Goal: Information Seeking & Learning: Learn about a topic

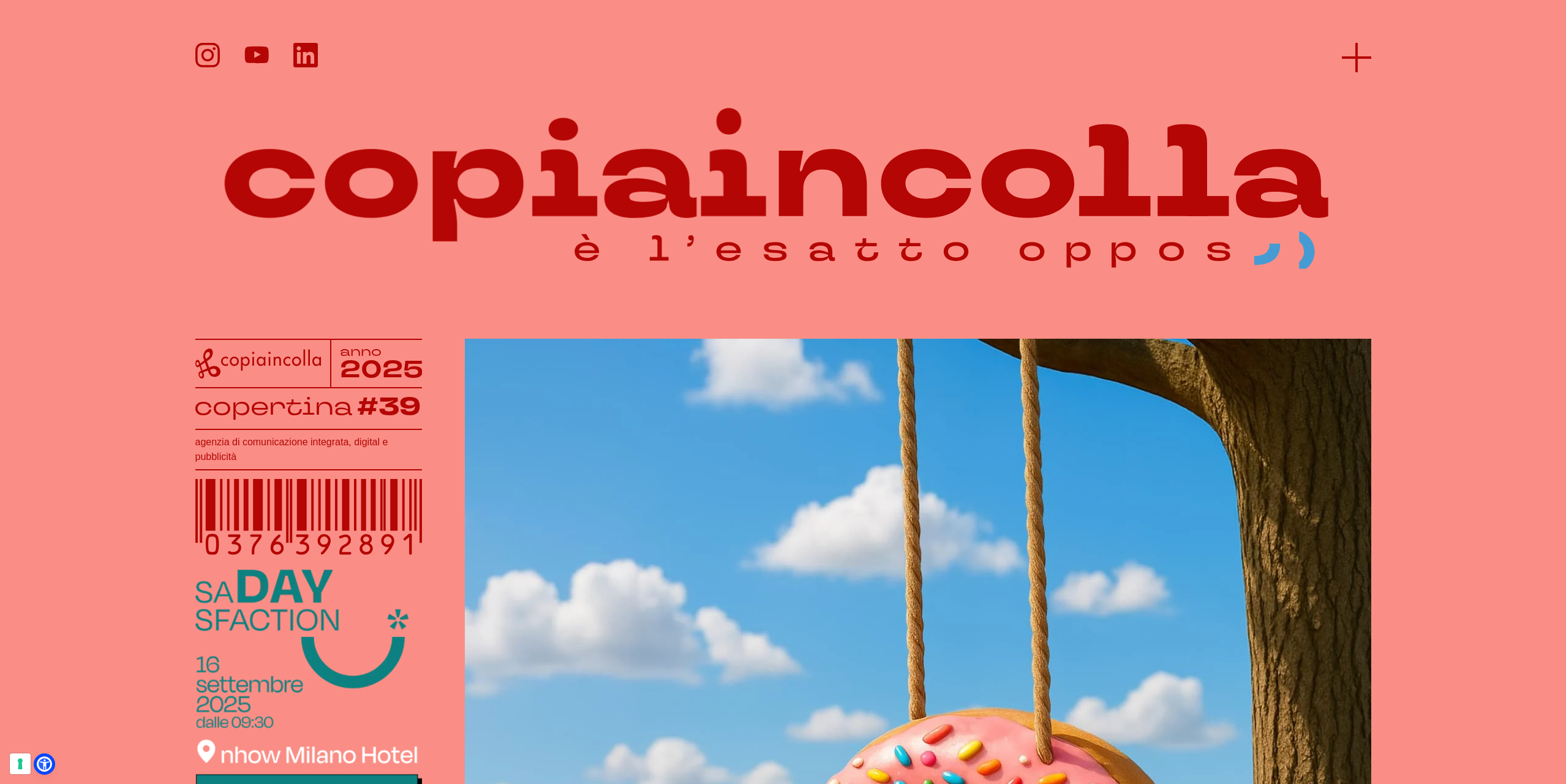
click at [1354, 62] on icon at bounding box center [1357, 58] width 29 height 29
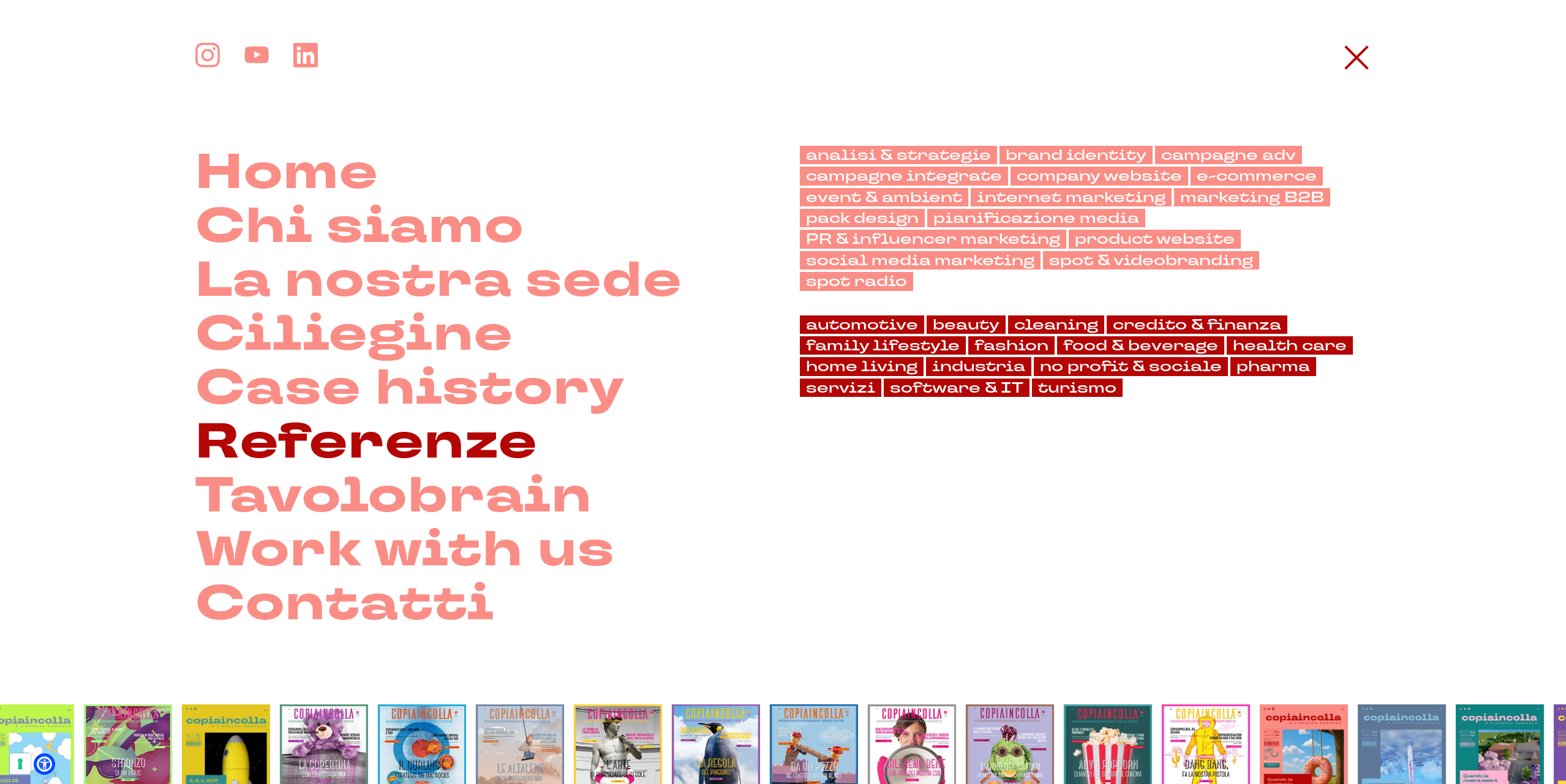
click at [393, 440] on link "Referenze" at bounding box center [367, 442] width 342 height 54
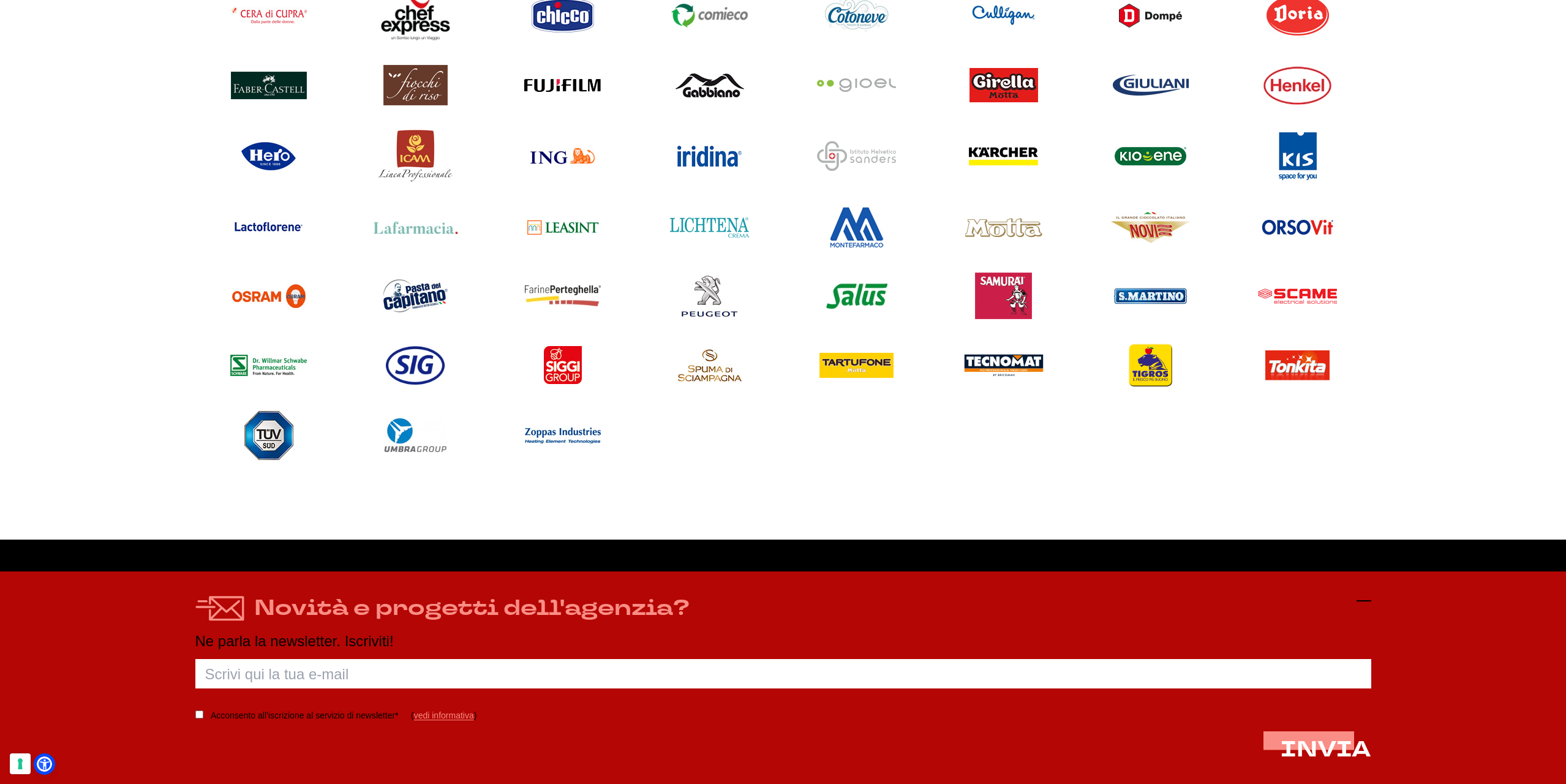
scroll to position [1352, 0]
click at [1360, 605] on icon at bounding box center [1364, 600] width 15 height 15
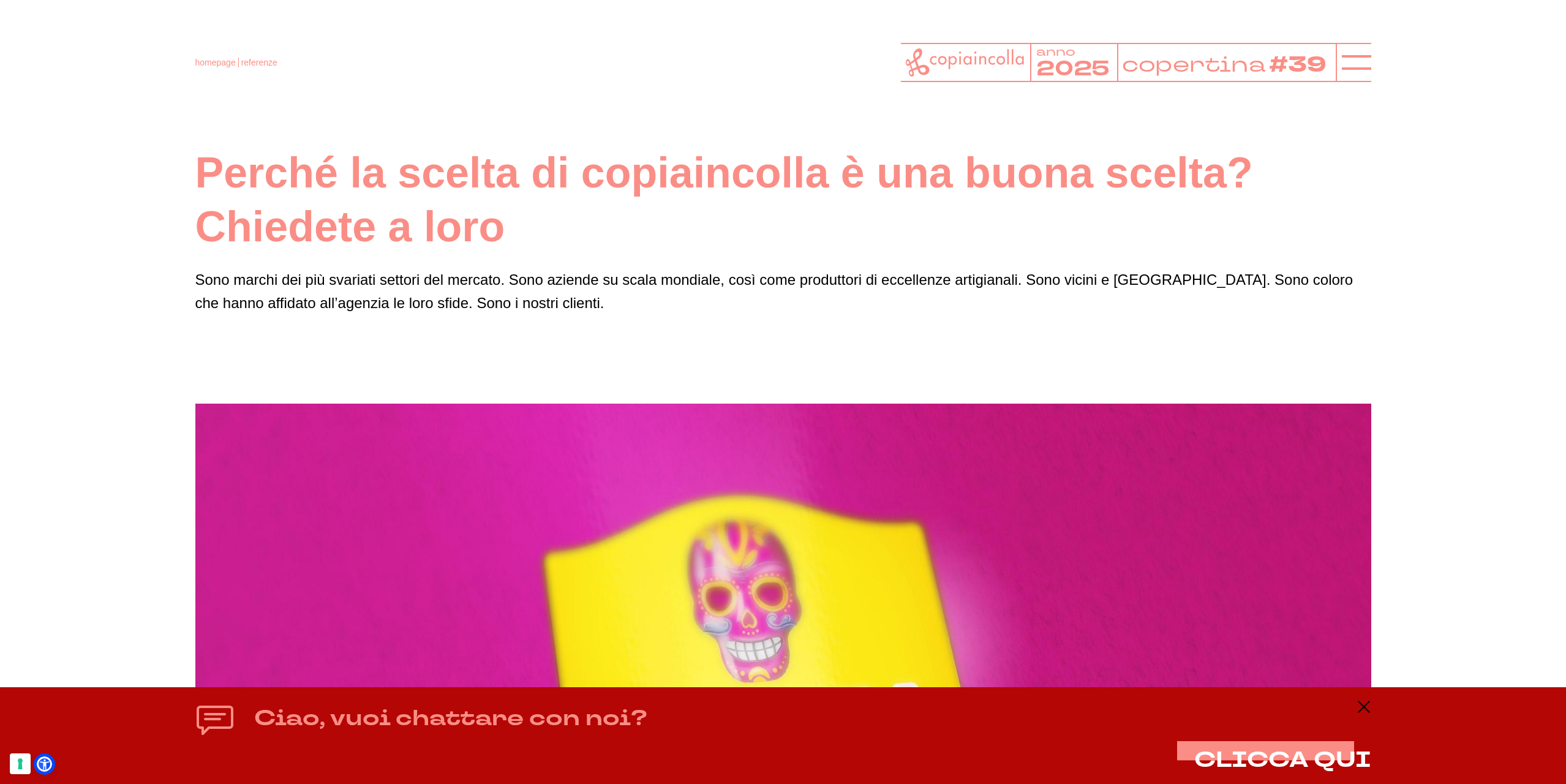
scroll to position [0, 0]
click at [1367, 66] on icon at bounding box center [1357, 62] width 29 height 29
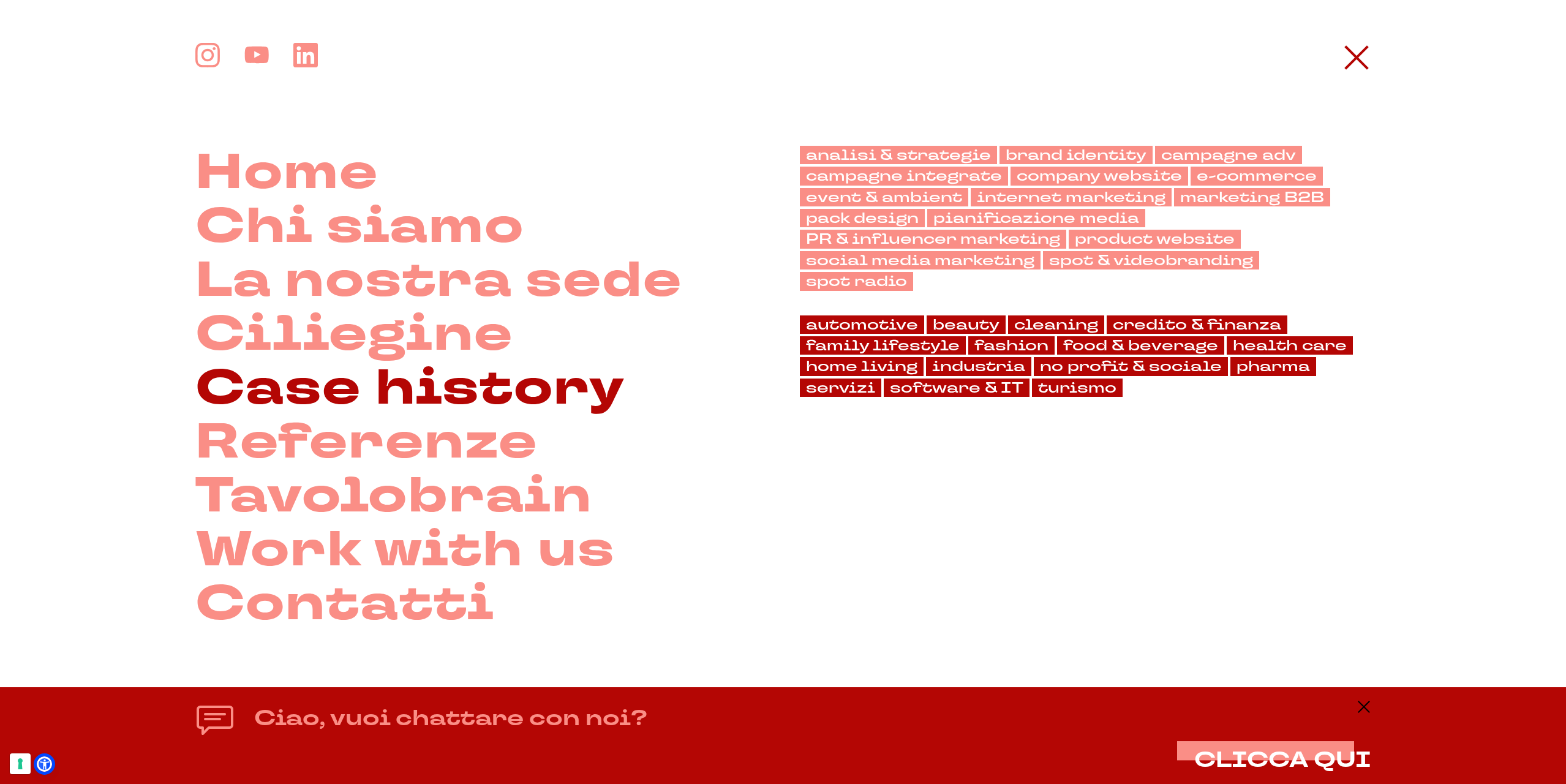
click at [324, 364] on link "Case history" at bounding box center [410, 388] width 430 height 54
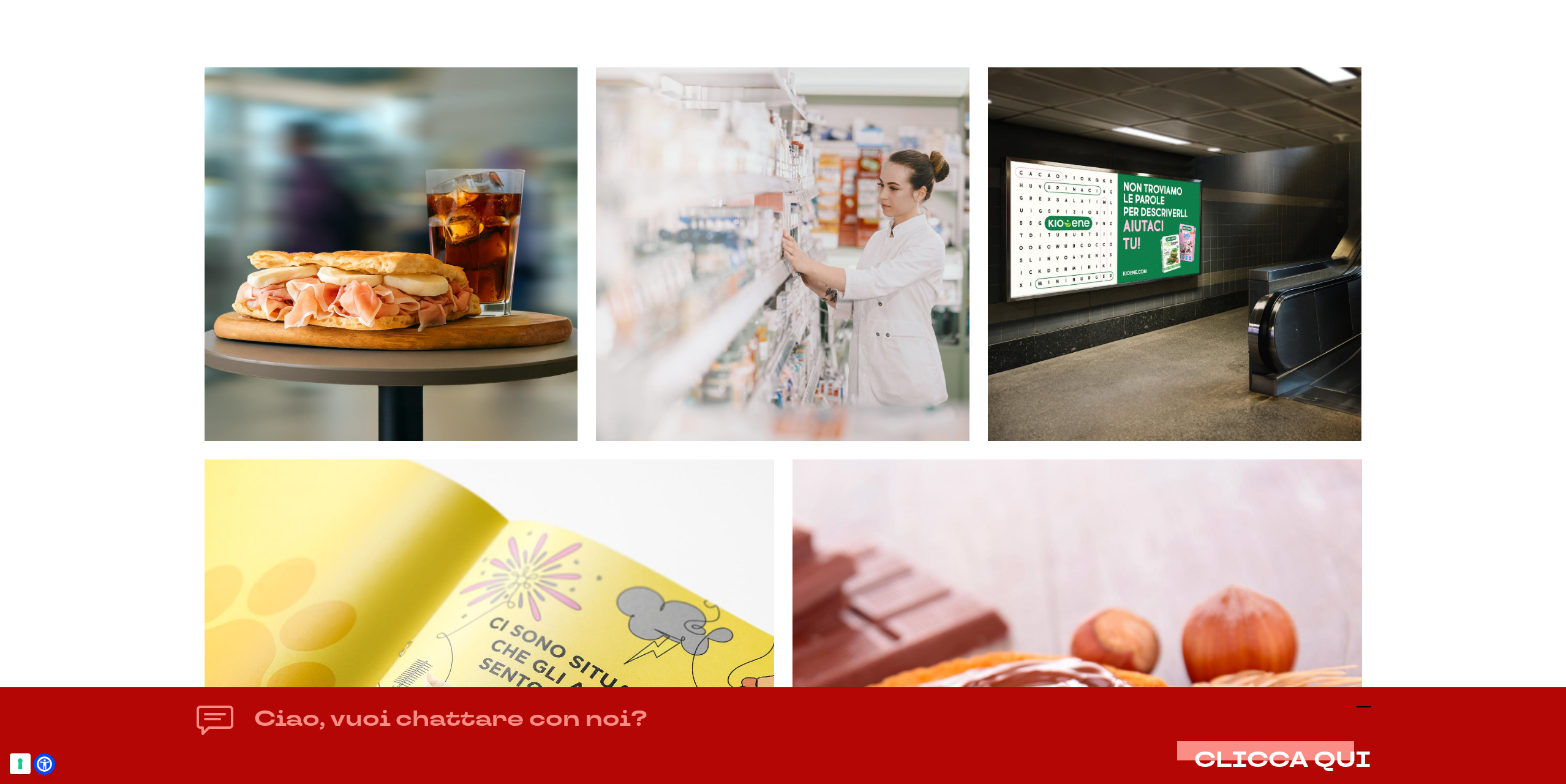
scroll to position [236, 0]
click at [1361, 704] on icon at bounding box center [1364, 706] width 15 height 15
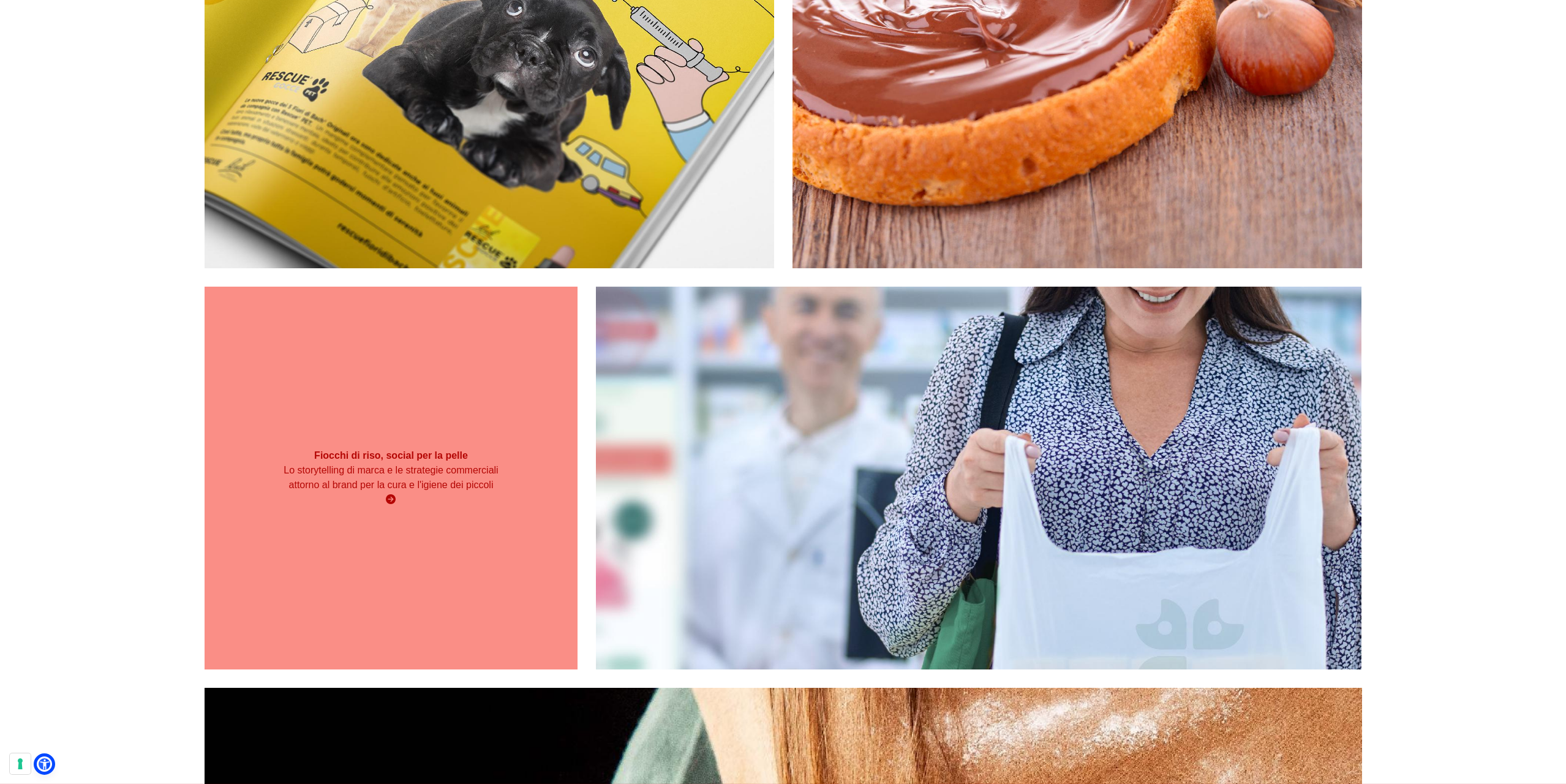
scroll to position [997, 0]
click at [470, 598] on div "Fiocchi di riso, social per la pelle Lo storytelling di marca e le strategie co…" at bounding box center [392, 477] width 374 height 383
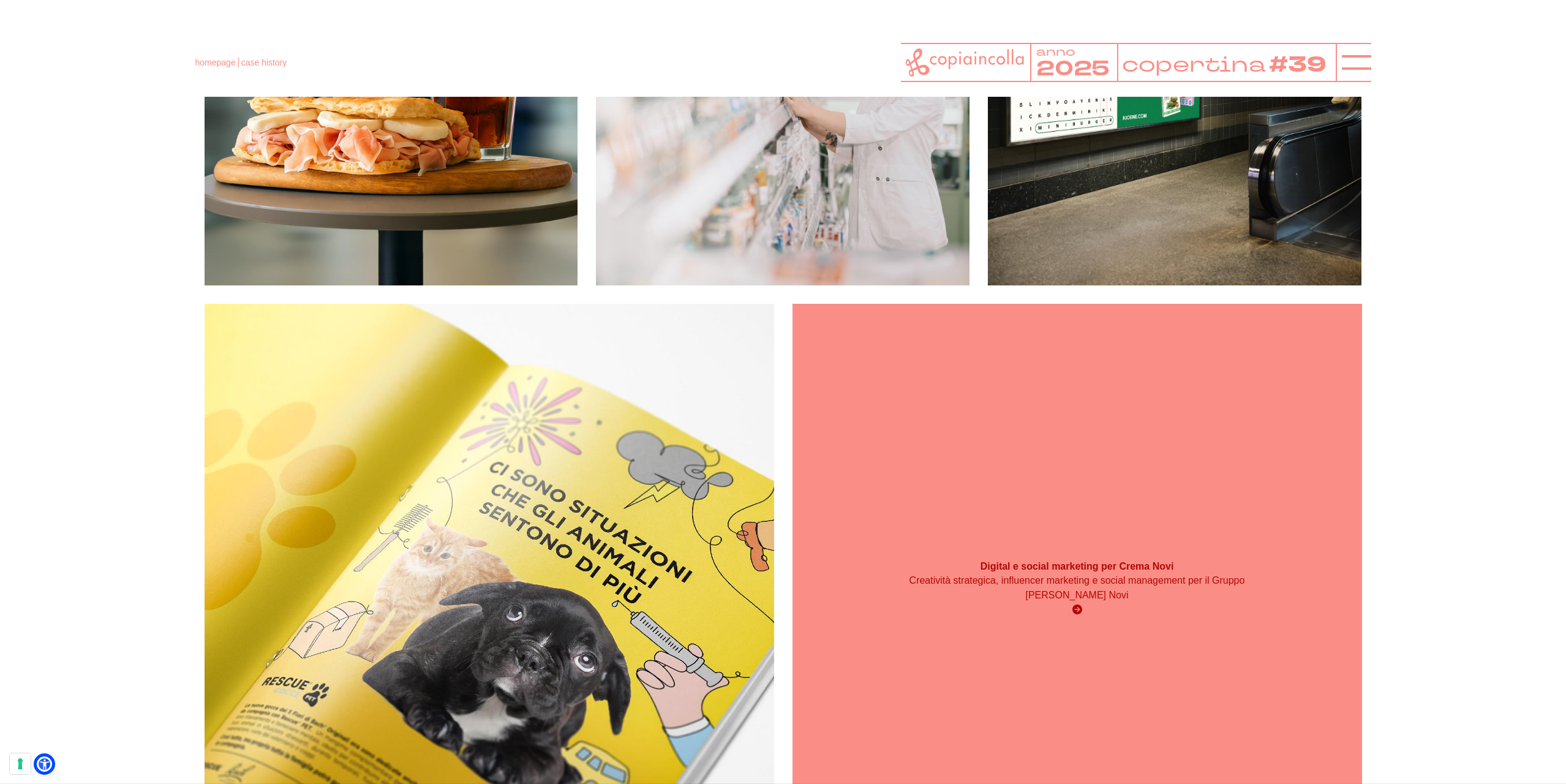
click at [1010, 429] on div "Digital e social marketing per Crema Novi Creatività strategica, influencer mar…" at bounding box center [1077, 588] width 570 height 570
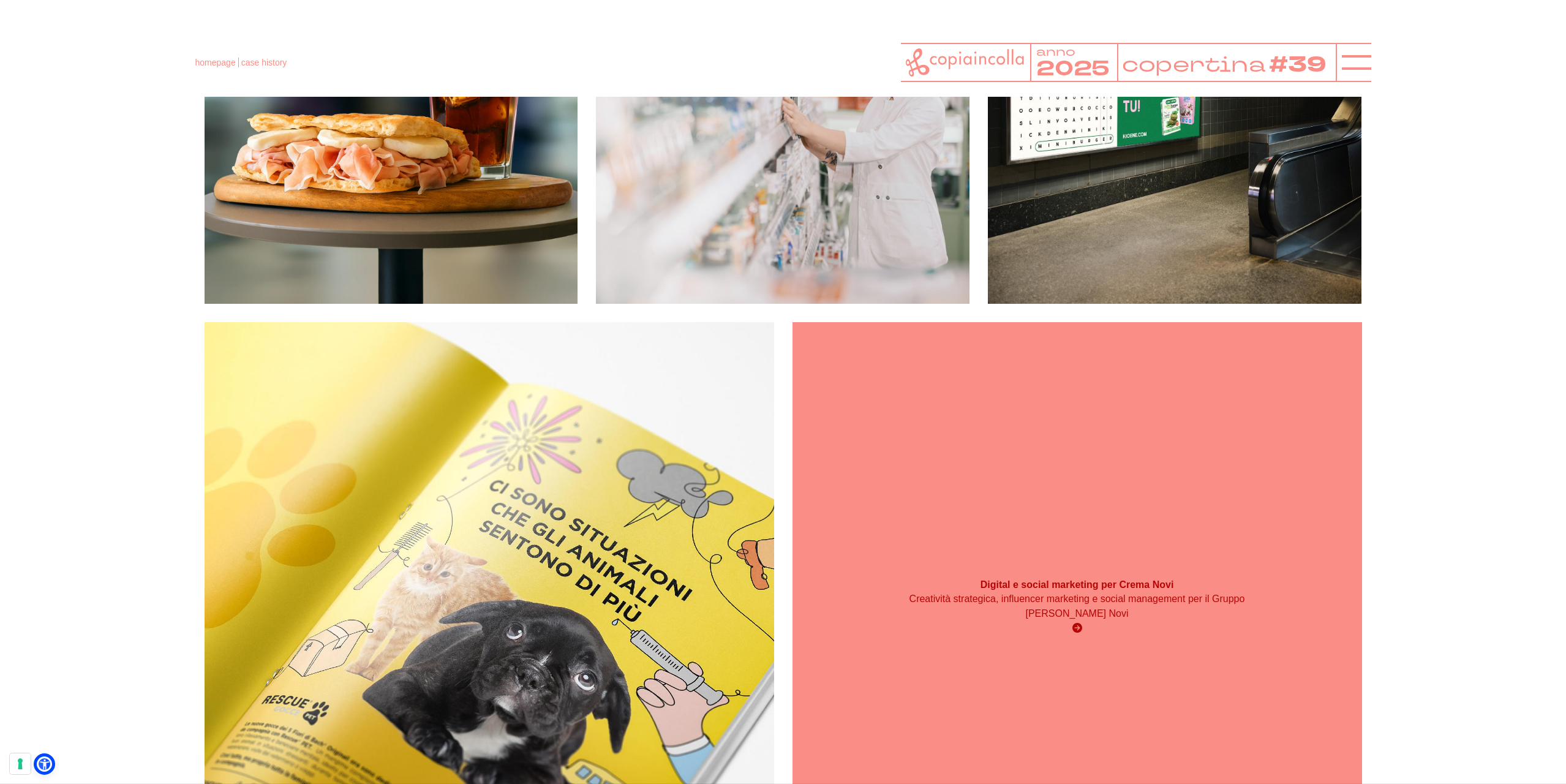
scroll to position [347, 0]
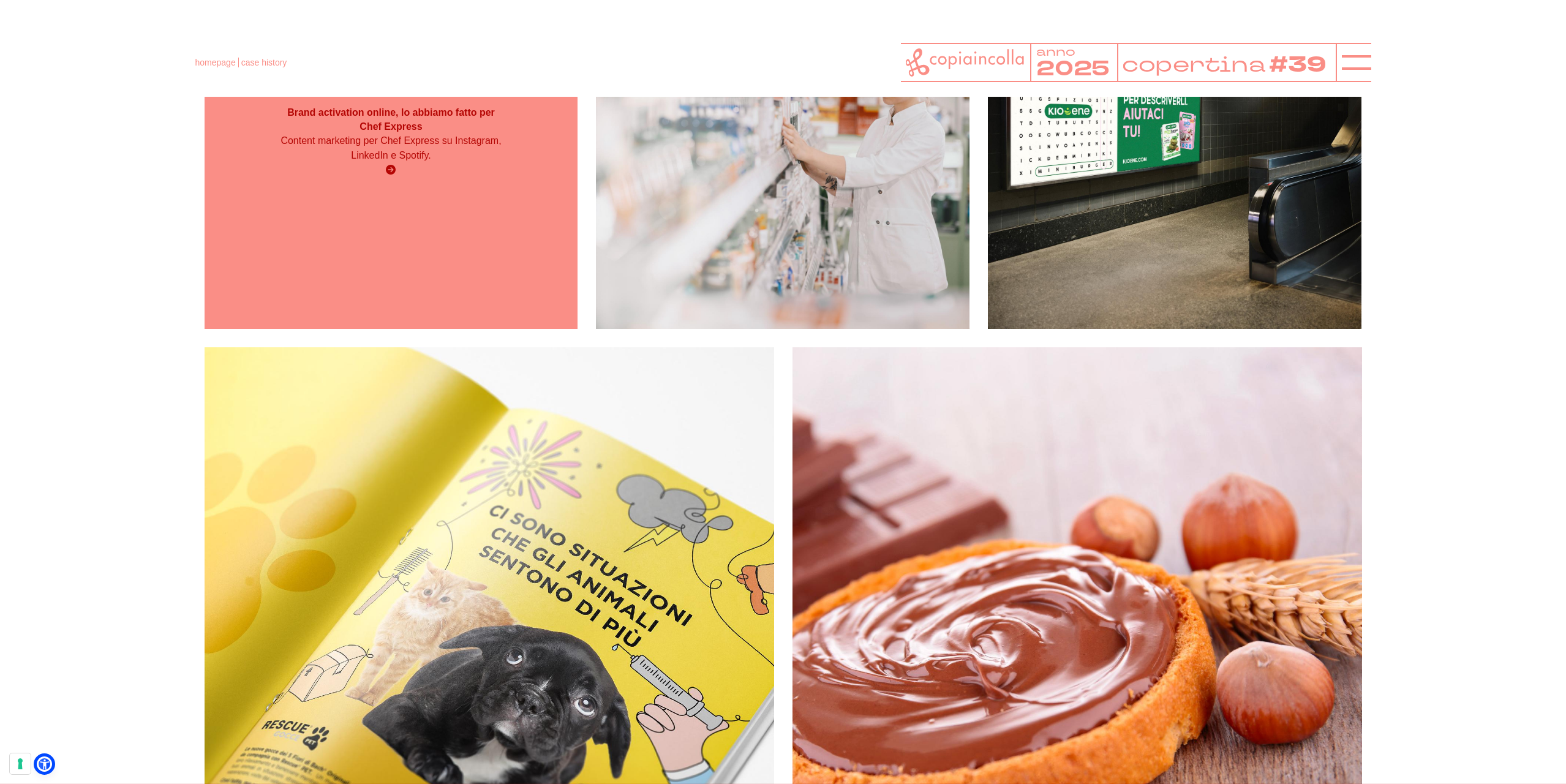
click at [467, 207] on div "Brand activation online, lo abbiamo fatto per Chef Express Content marketing pe…" at bounding box center [392, 142] width 374 height 373
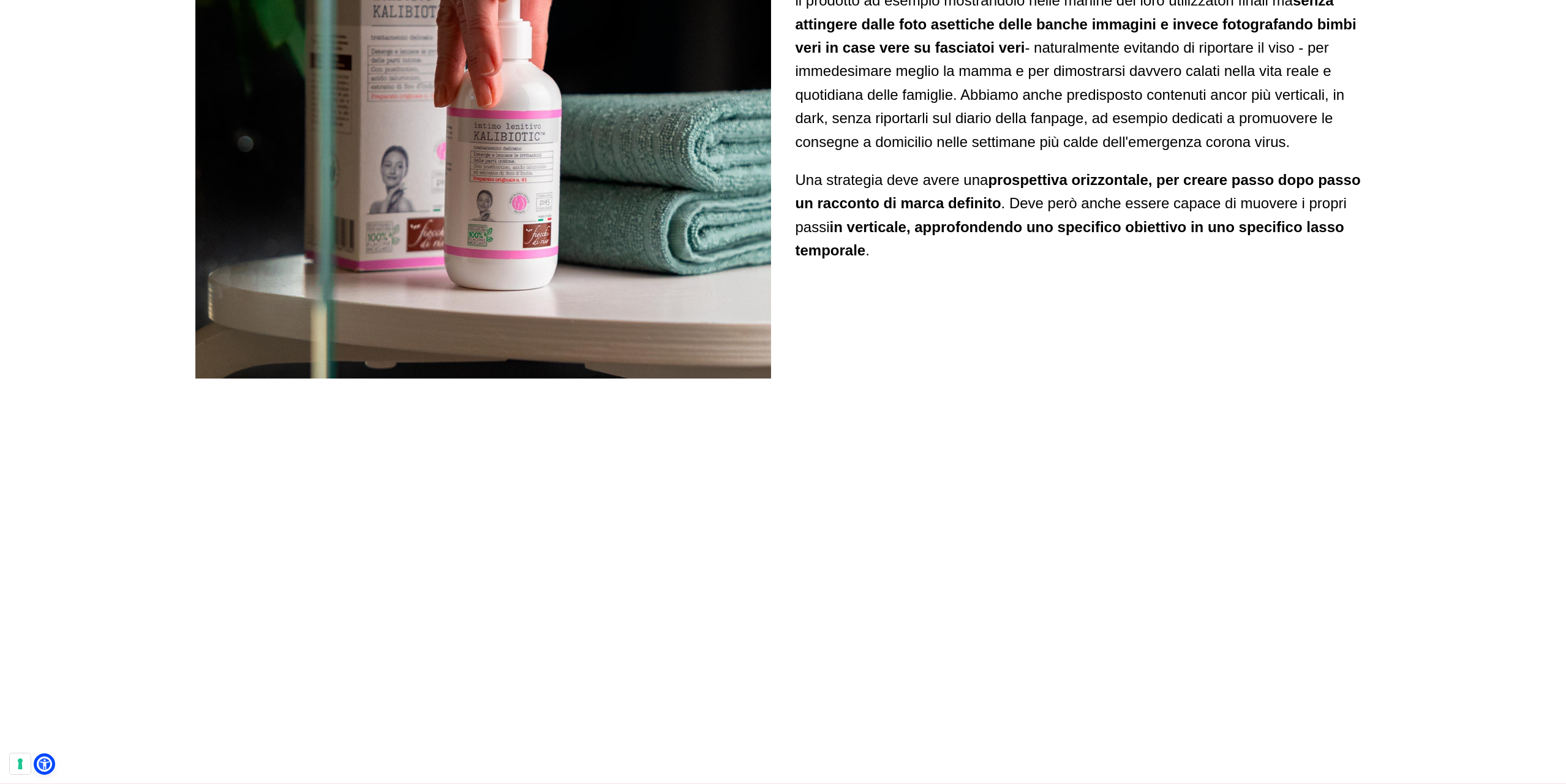
scroll to position [3335, 0]
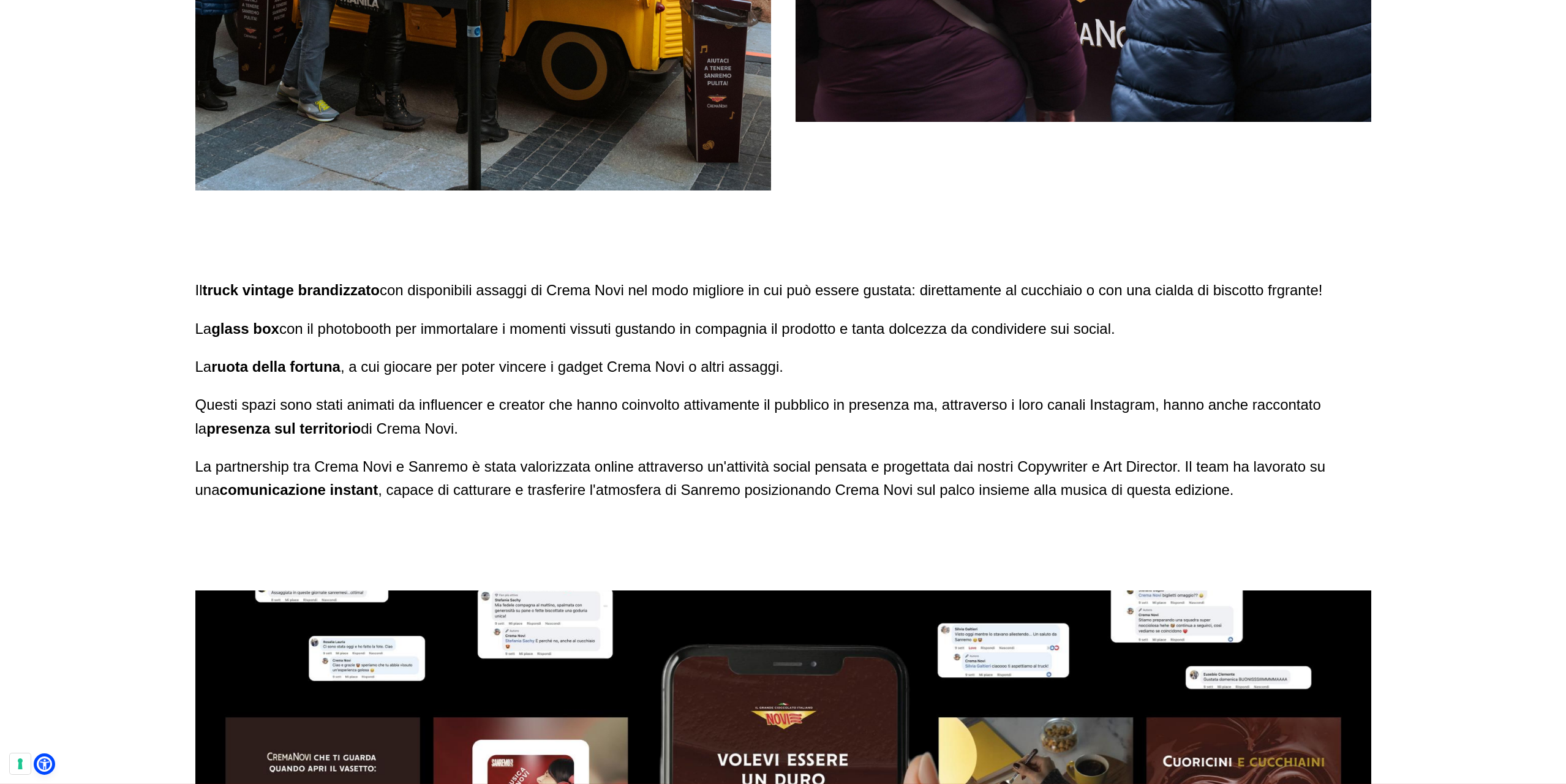
scroll to position [2660, 0]
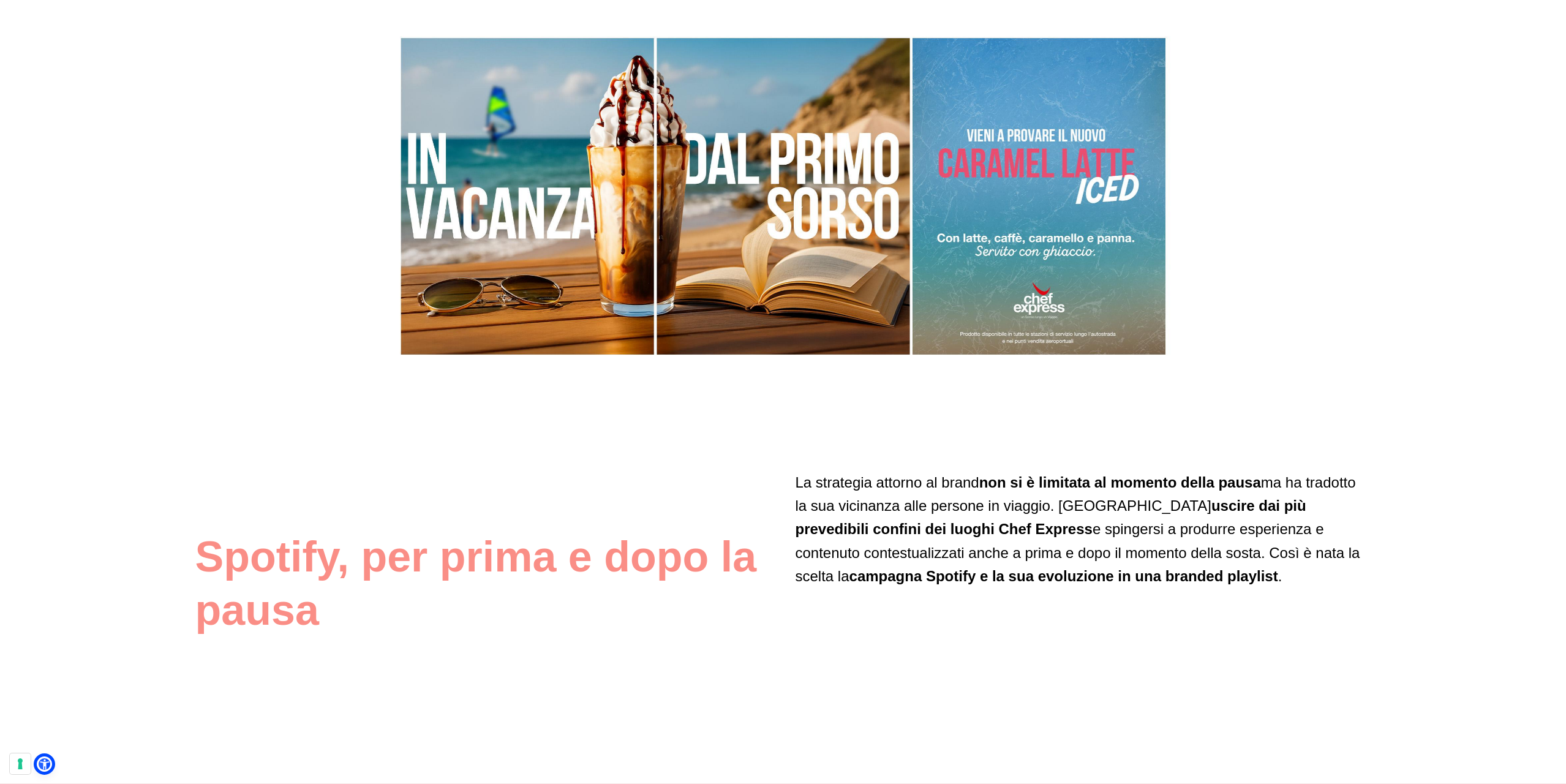
scroll to position [3503, 0]
